Goal: Task Accomplishment & Management: Use online tool/utility

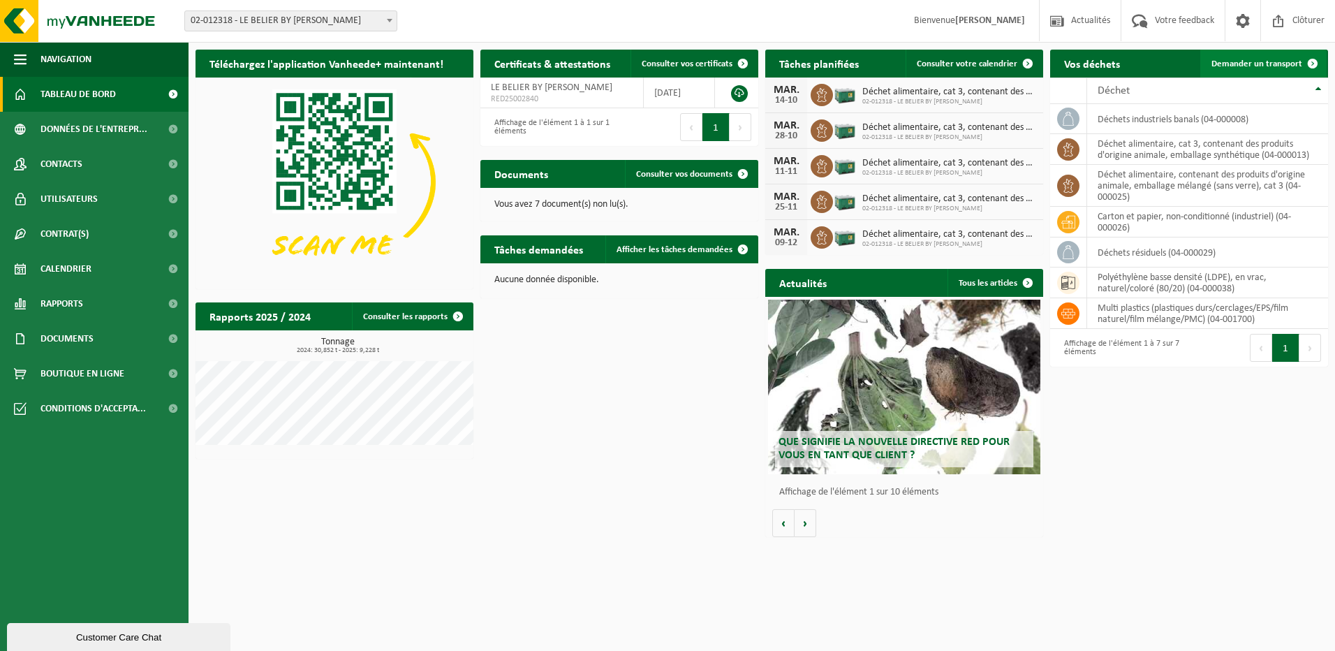
click at [1252, 62] on span "Demander un transport" at bounding box center [1257, 63] width 91 height 9
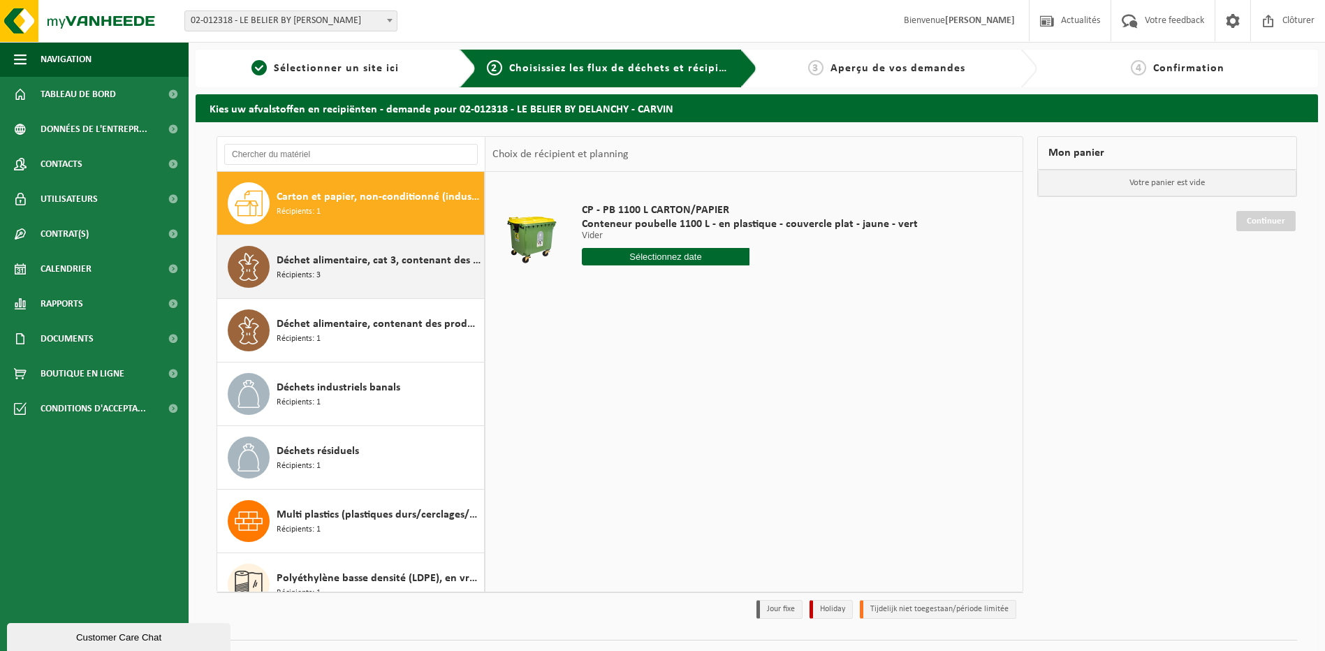
click at [310, 253] on span "Déchet alimentaire, cat 3, contenant des produits d'origine animale, emballage …" at bounding box center [379, 260] width 204 height 17
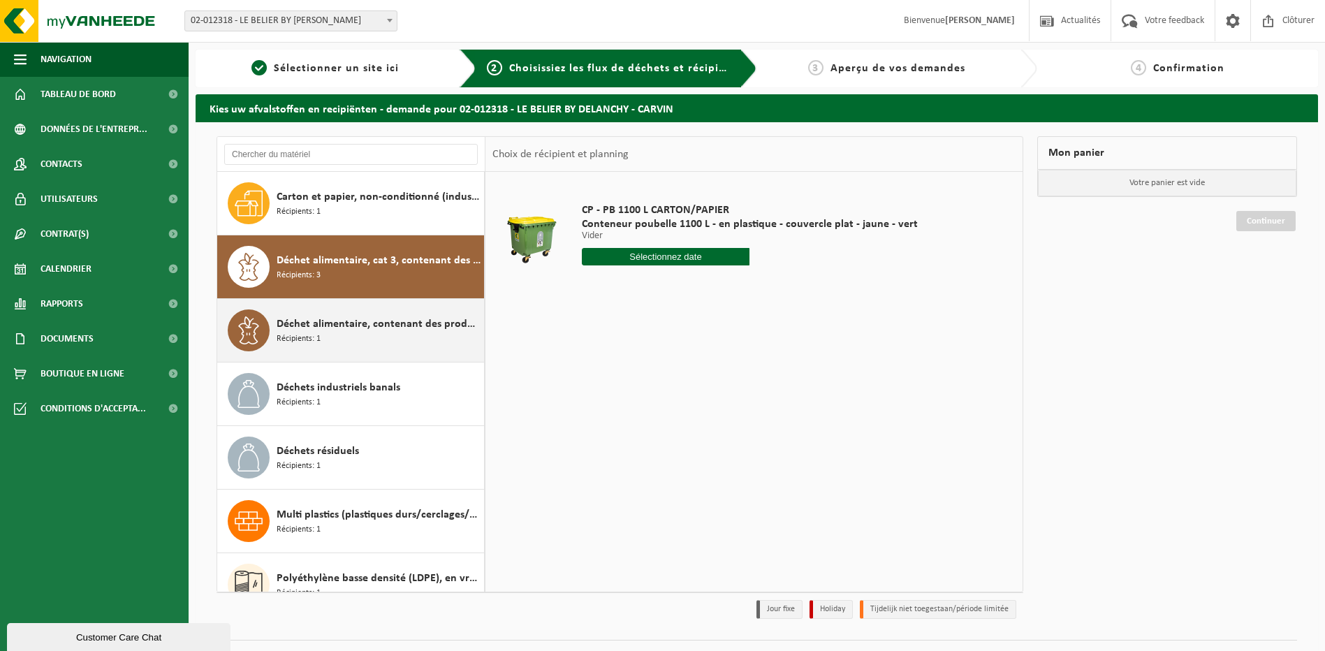
scroll to position [24, 0]
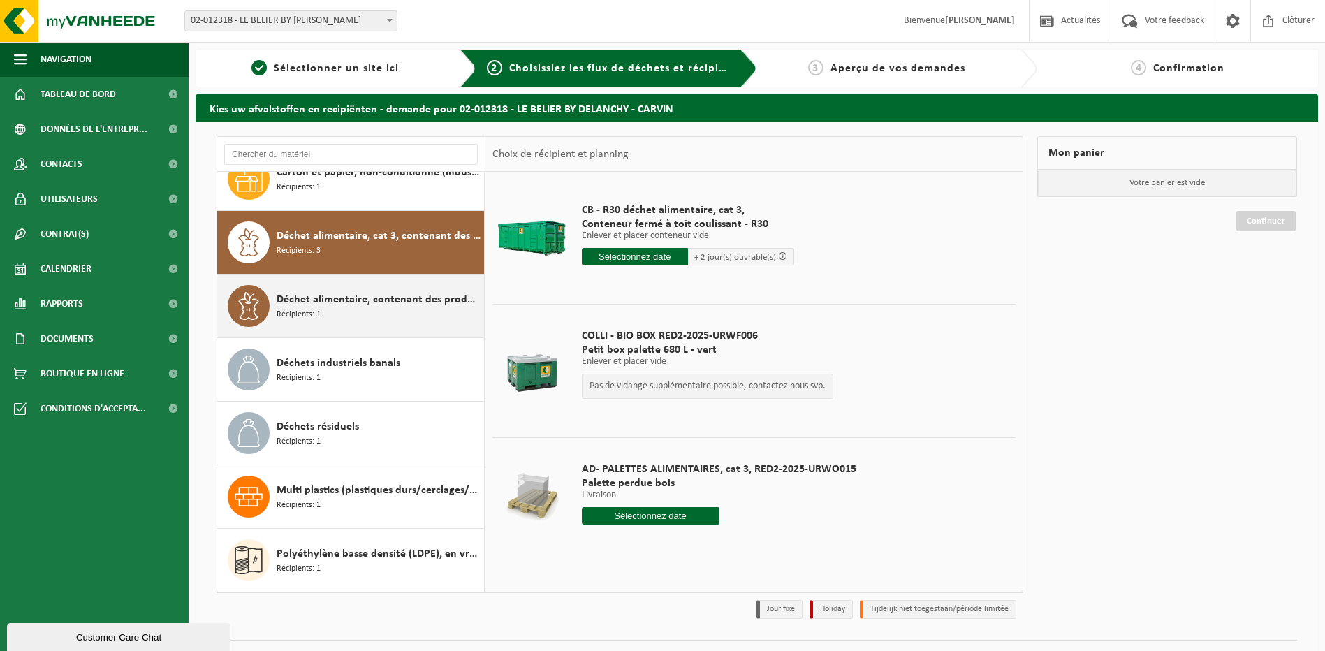
click at [320, 308] on span "Récipients: 1" at bounding box center [299, 314] width 44 height 13
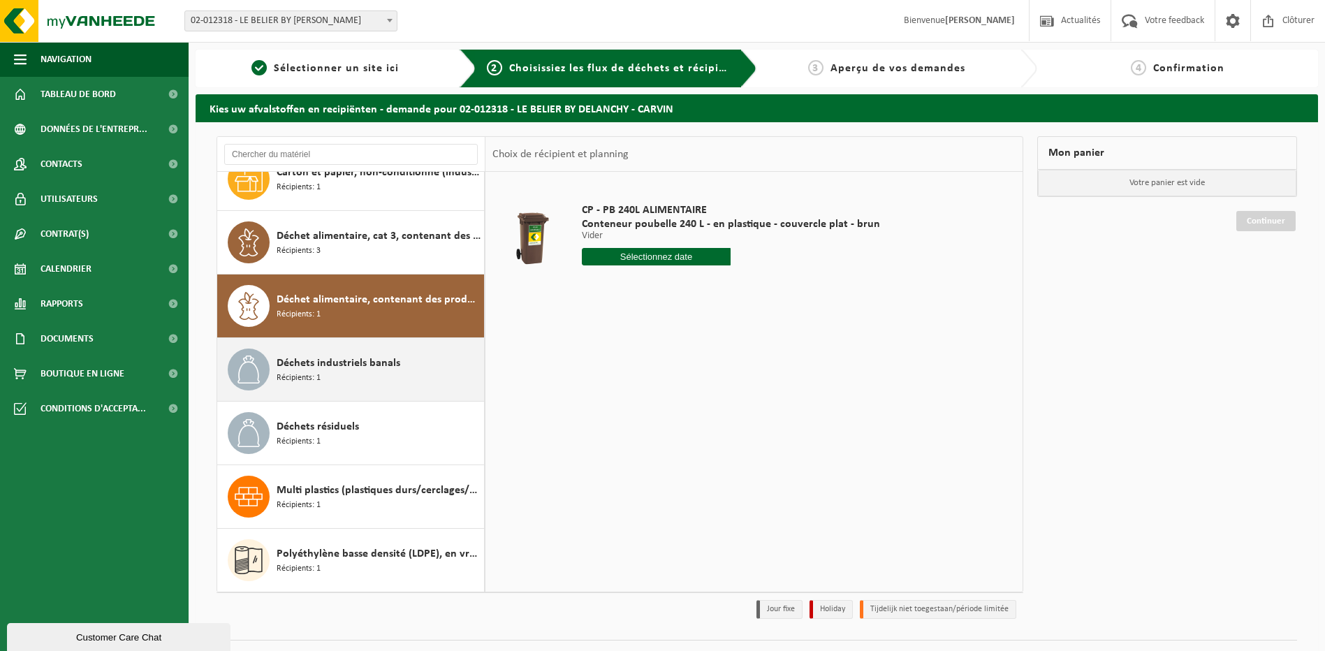
click at [317, 360] on span "Déchets industriels banals" at bounding box center [339, 363] width 124 height 17
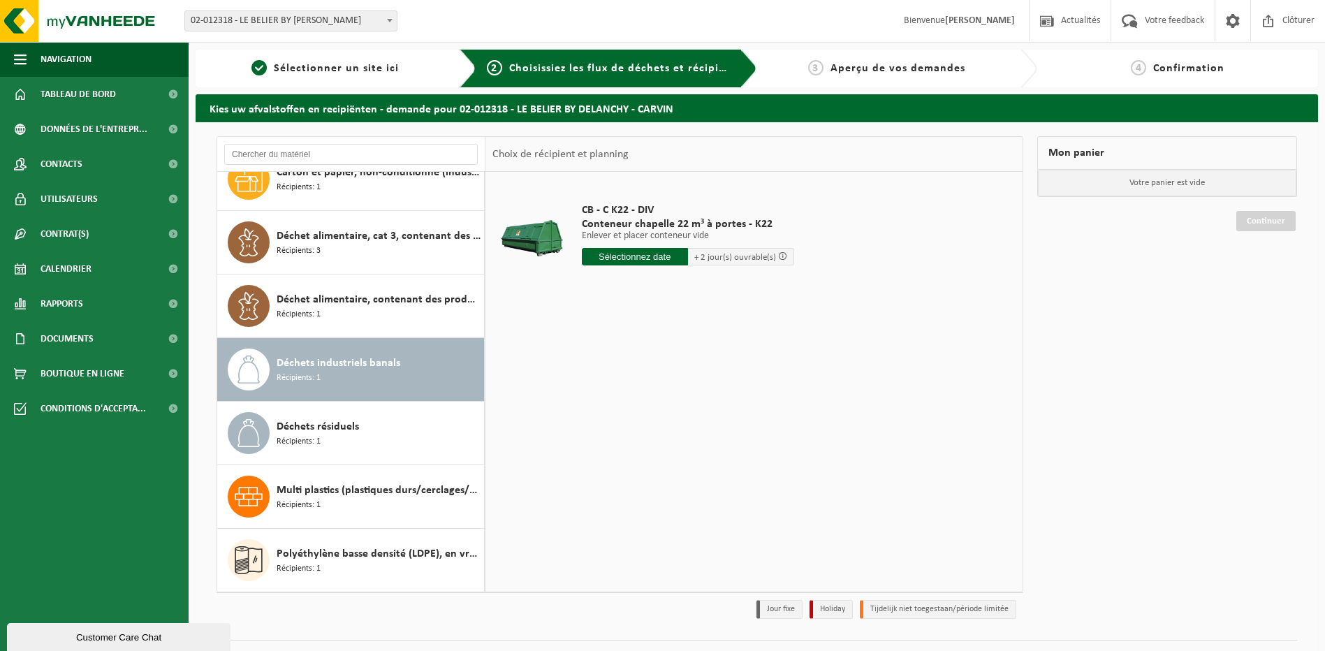
click at [650, 256] on input "text" at bounding box center [635, 256] width 106 height 17
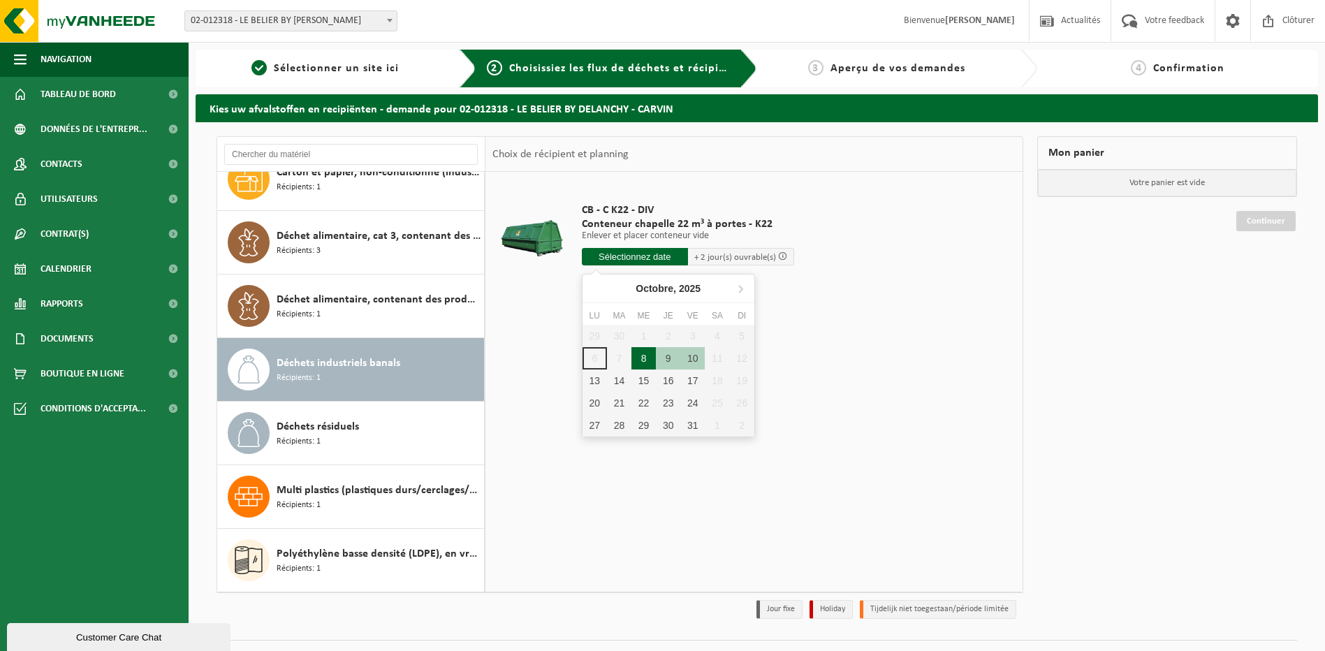
click at [643, 361] on div "8" at bounding box center [643, 358] width 24 height 22
type input "à partir de 2025-10-08"
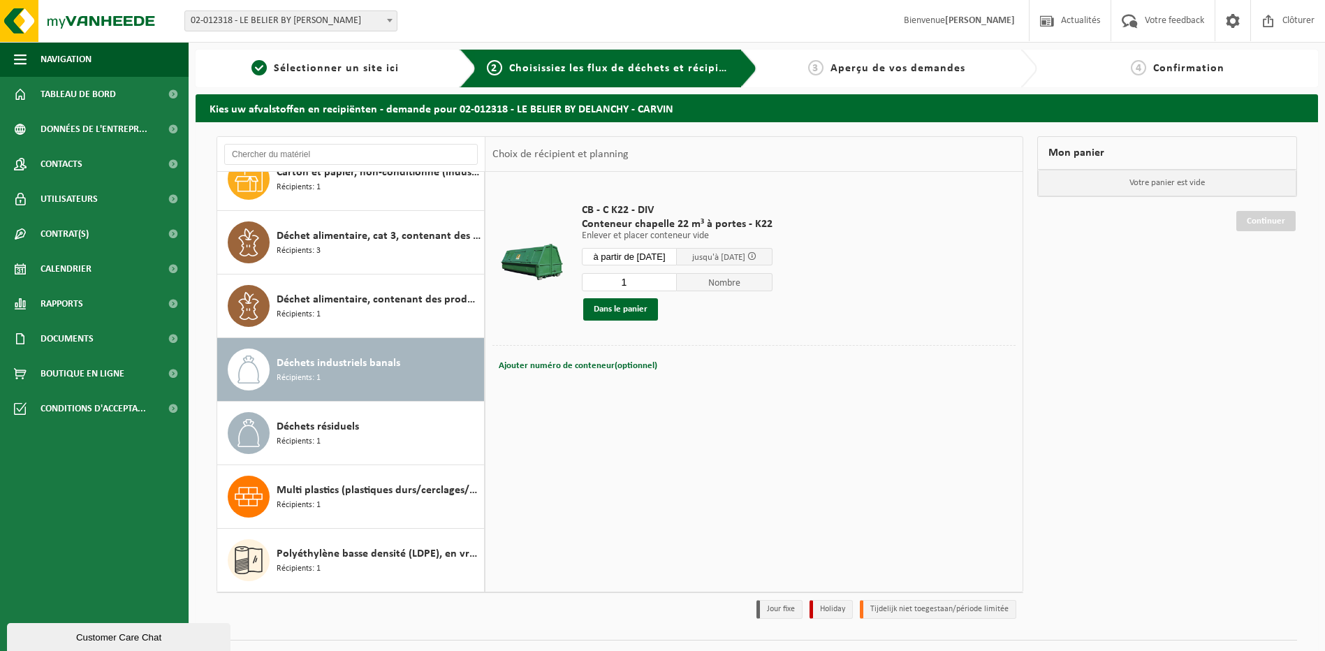
click at [655, 261] on input "à partir de 2025-10-08" at bounding box center [630, 256] width 96 height 17
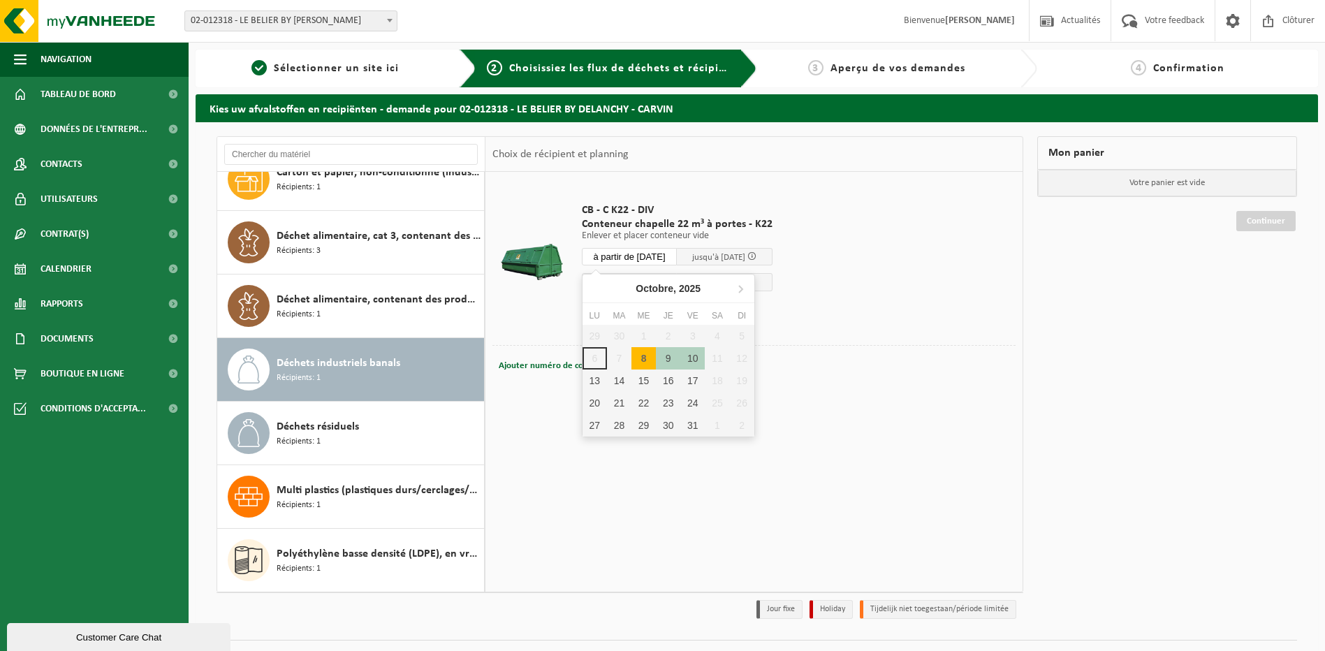
click at [638, 358] on div "8" at bounding box center [643, 358] width 24 height 22
click at [639, 355] on div "8" at bounding box center [643, 358] width 24 height 22
type input "à partir de 2025-10-08"
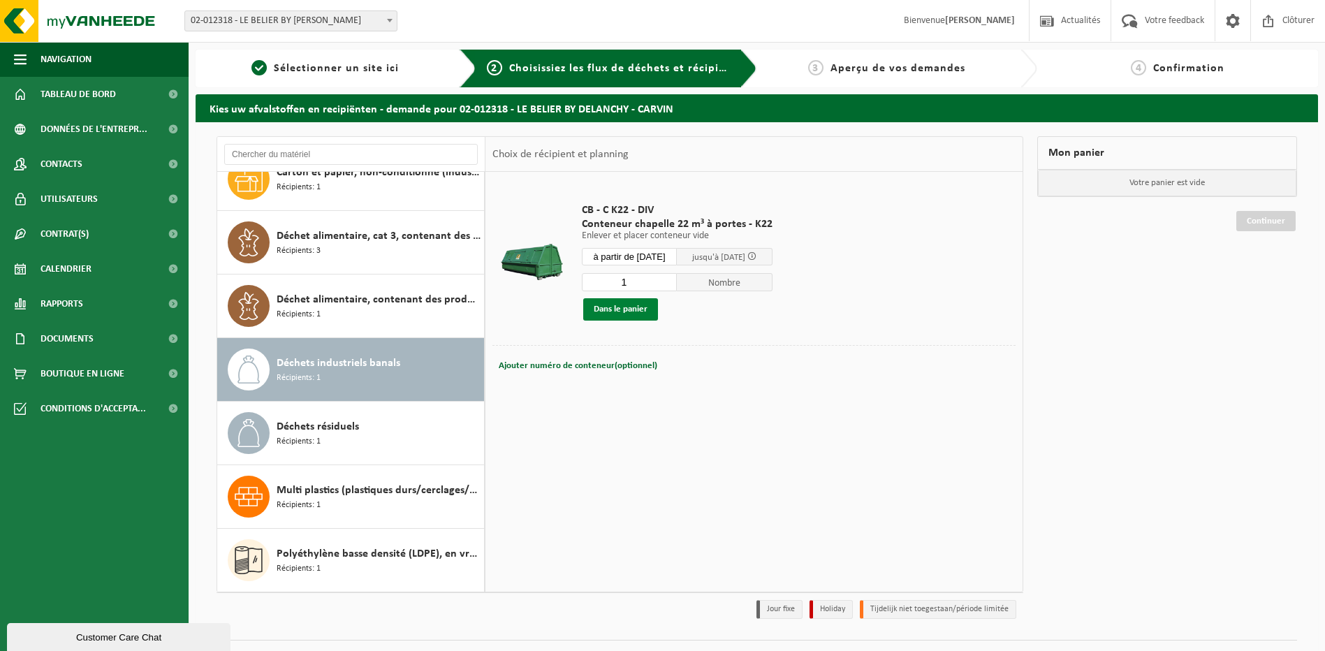
click at [624, 307] on button "Dans le panier" at bounding box center [620, 309] width 75 height 22
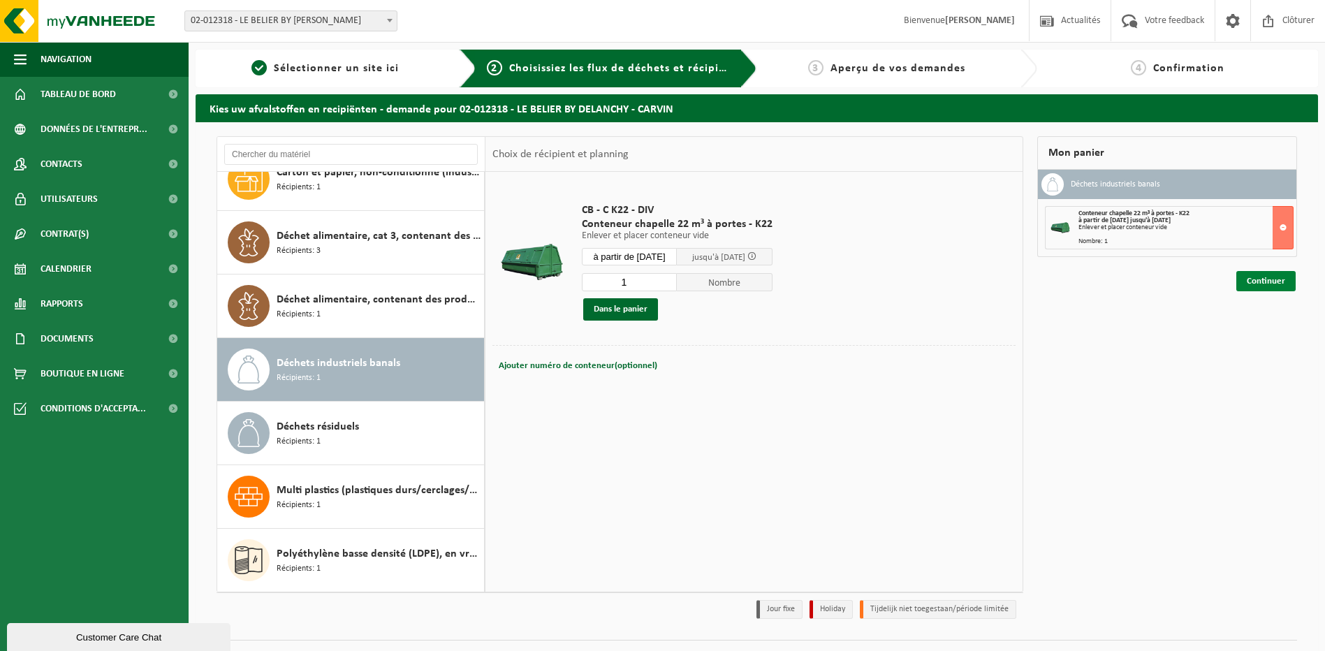
click at [1261, 285] on link "Continuer" at bounding box center [1265, 281] width 59 height 20
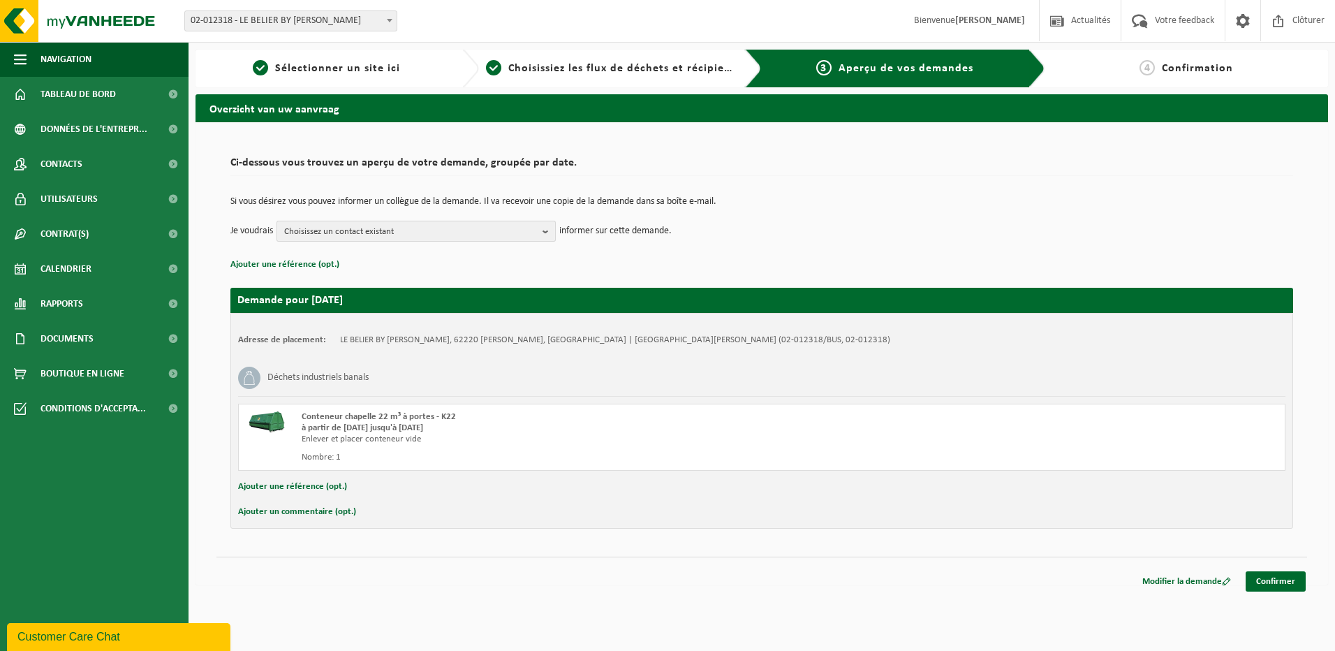
click at [508, 228] on span "Choisissez un contact existant" at bounding box center [410, 231] width 253 height 21
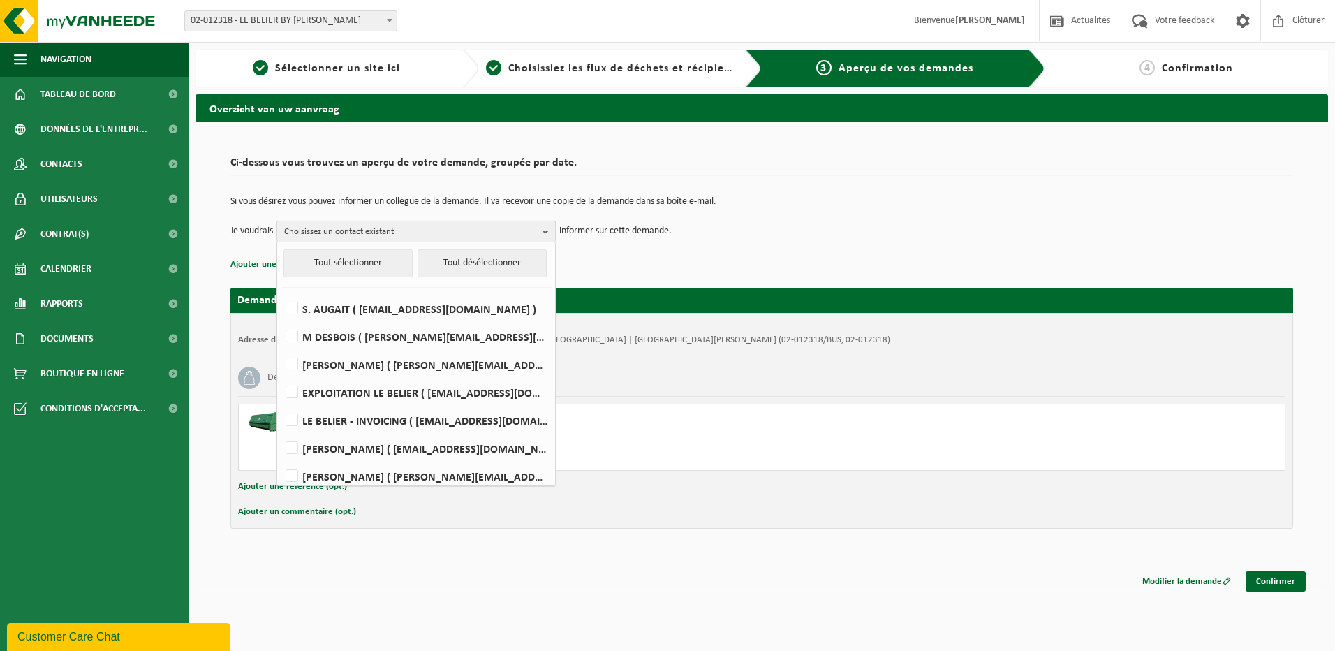
click at [508, 228] on span "Choisissez un contact existant" at bounding box center [410, 231] width 253 height 21
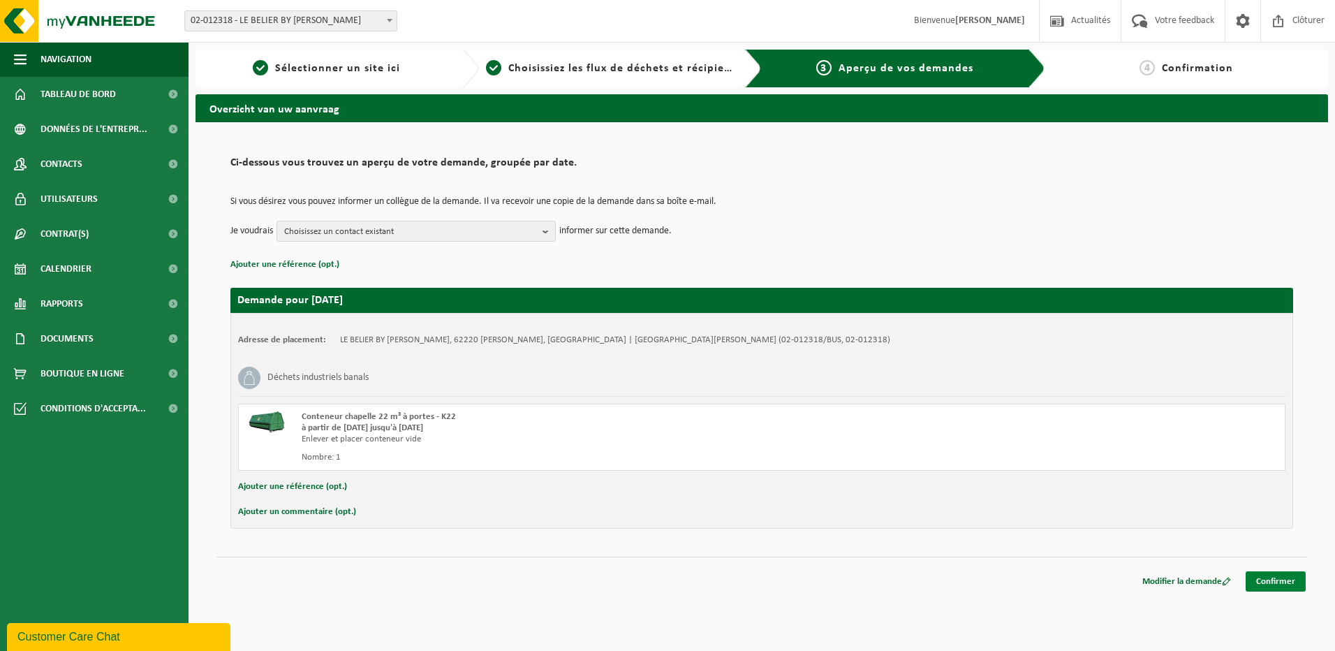
click at [1271, 587] on link "Confirmer" at bounding box center [1276, 581] width 60 height 20
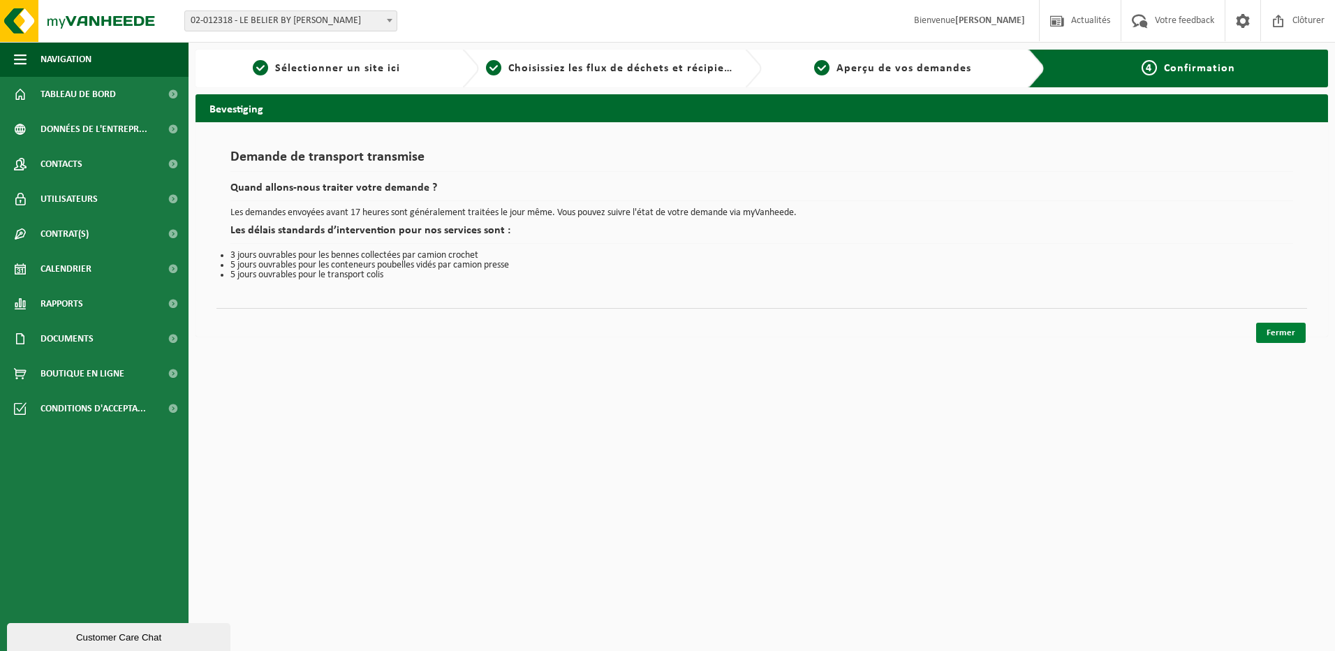
click at [1300, 339] on link "Fermer" at bounding box center [1281, 333] width 50 height 20
